Goal: Book appointment/travel/reservation

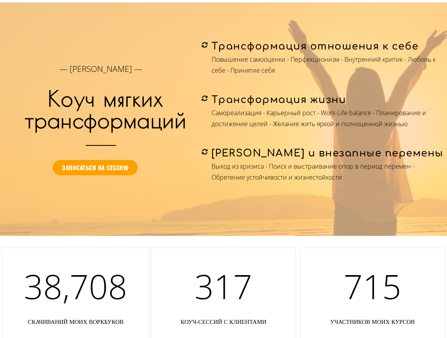
click at [95, 168] on span "Записаться на сессию" at bounding box center [95, 167] width 66 height 9
